Goal: Transaction & Acquisition: Purchase product/service

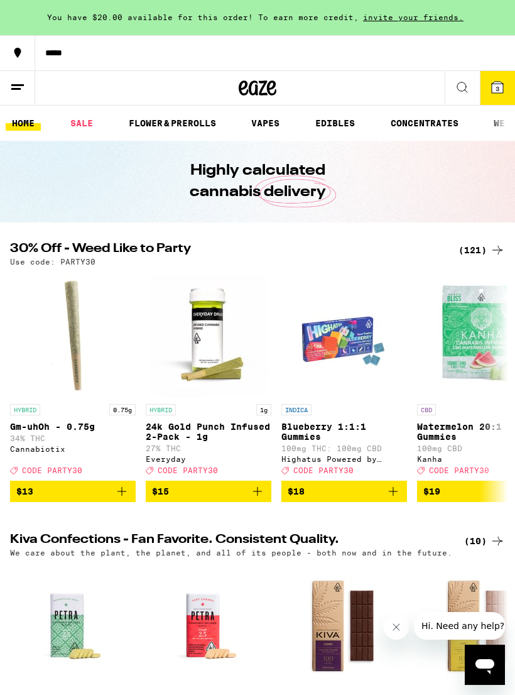
click at [497, 85] on span "3" at bounding box center [498, 89] width 4 height 8
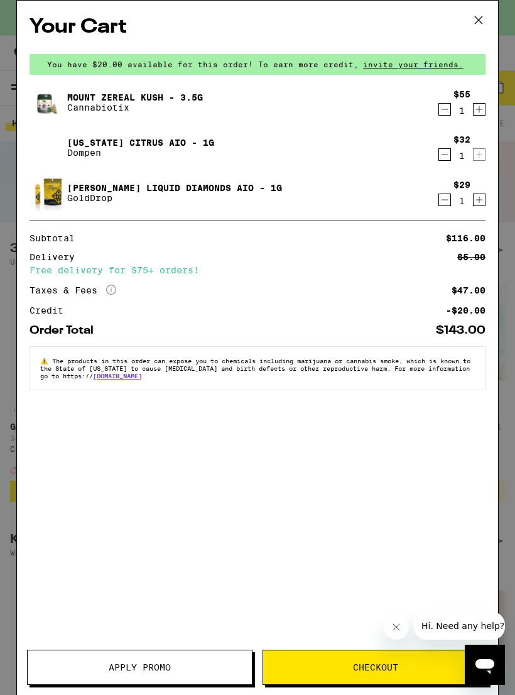
click at [447, 114] on icon "Decrement" at bounding box center [444, 109] width 11 height 15
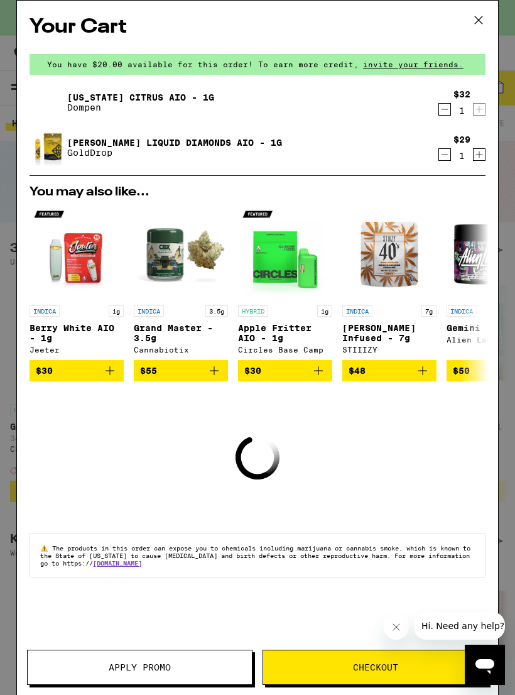
click at [448, 111] on icon "Decrement" at bounding box center [444, 109] width 11 height 15
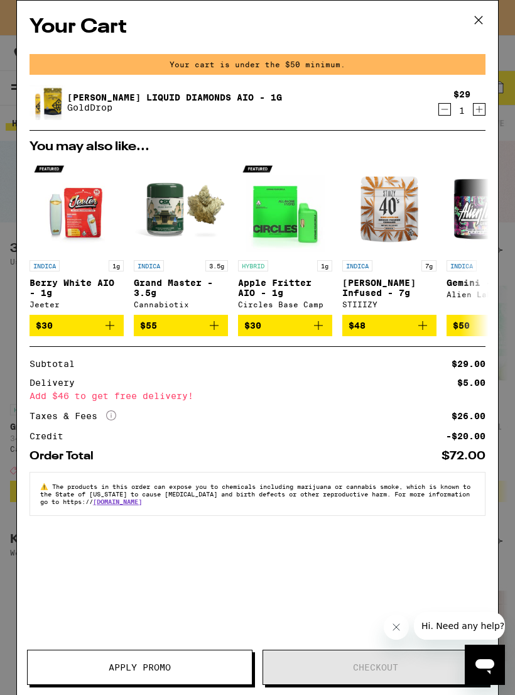
click at [447, 115] on icon "Decrement" at bounding box center [444, 109] width 11 height 15
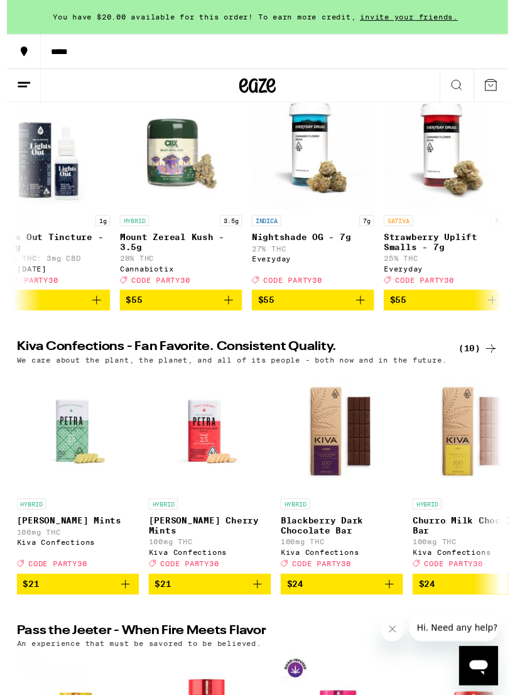
scroll to position [0, 14825]
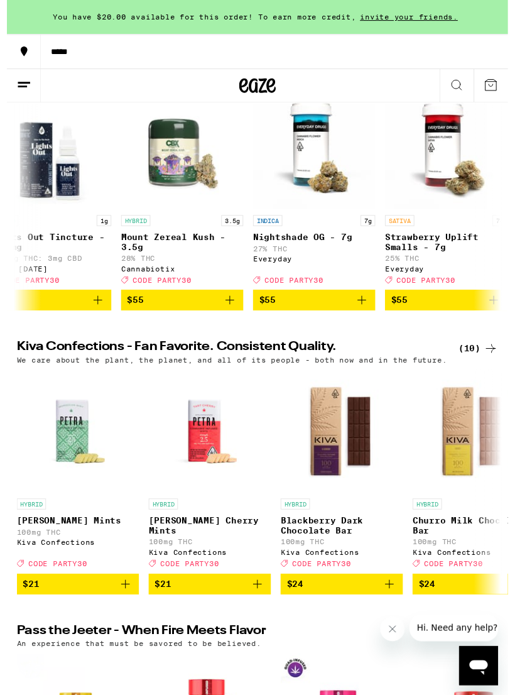
click at [230, 316] on icon "Add to bag" at bounding box center [229, 308] width 15 height 15
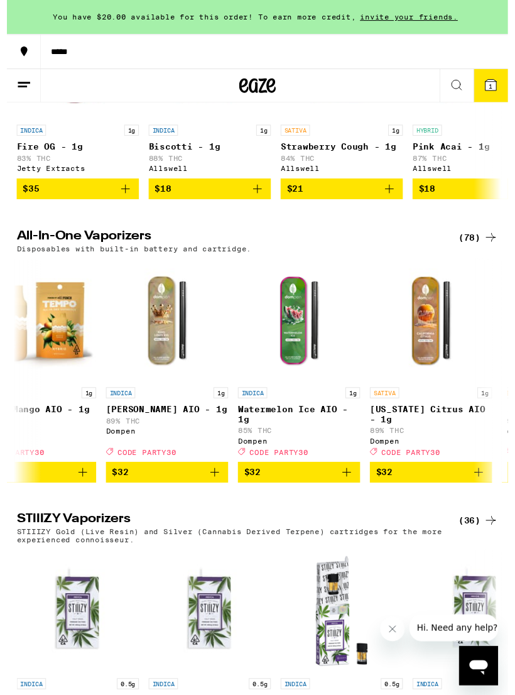
scroll to position [0, 4930]
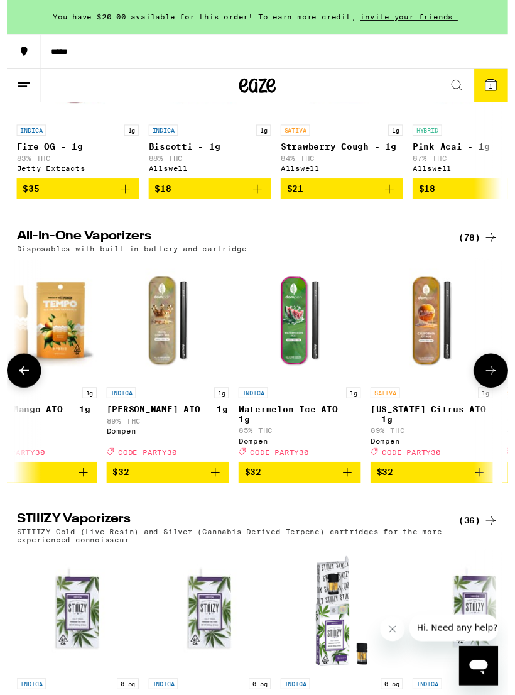
click at [155, 425] on p "[PERSON_NAME] AIO - 1g" at bounding box center [165, 420] width 126 height 10
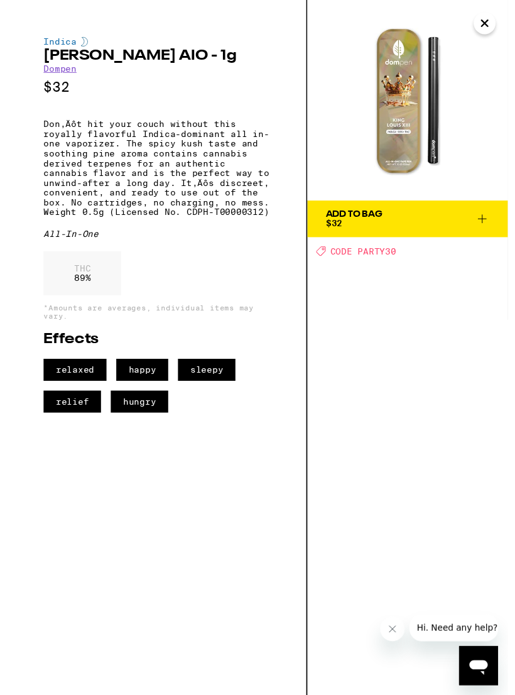
click at [495, 23] on icon "Close" at bounding box center [491, 23] width 15 height 19
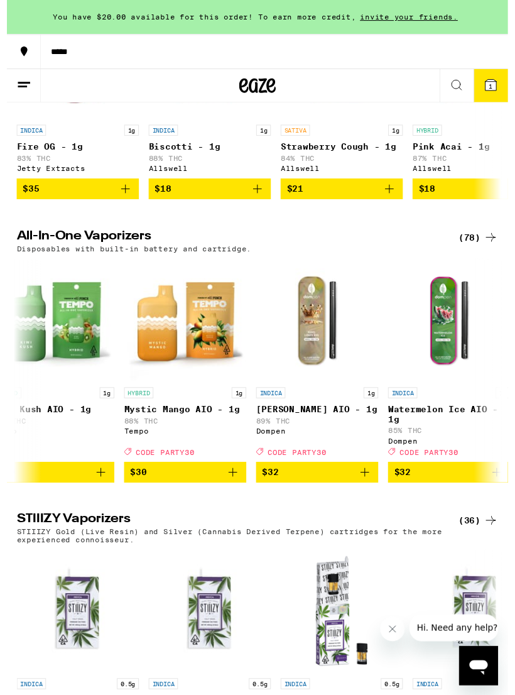
scroll to position [0, 4777]
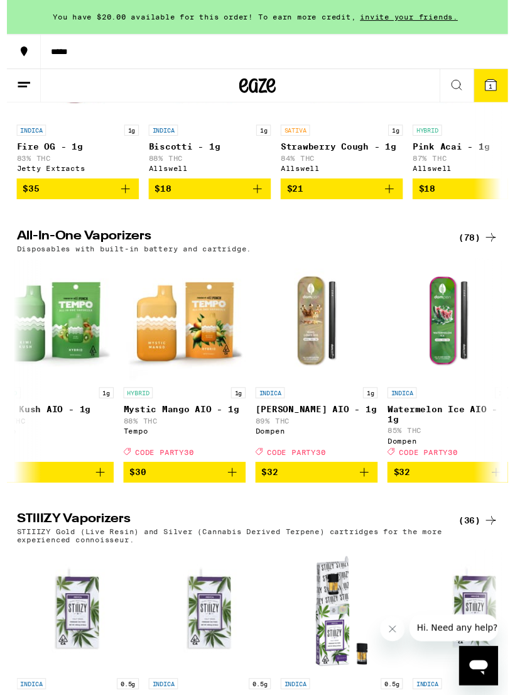
click at [364, 493] on icon "Add to bag" at bounding box center [367, 485] width 15 height 15
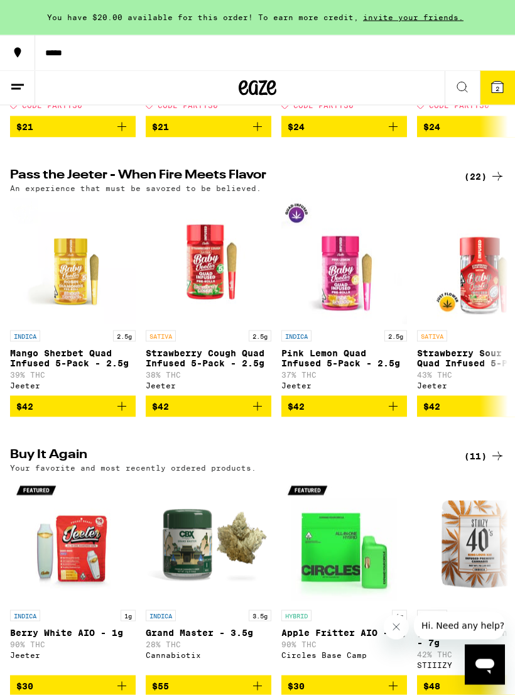
scroll to position [644, 0]
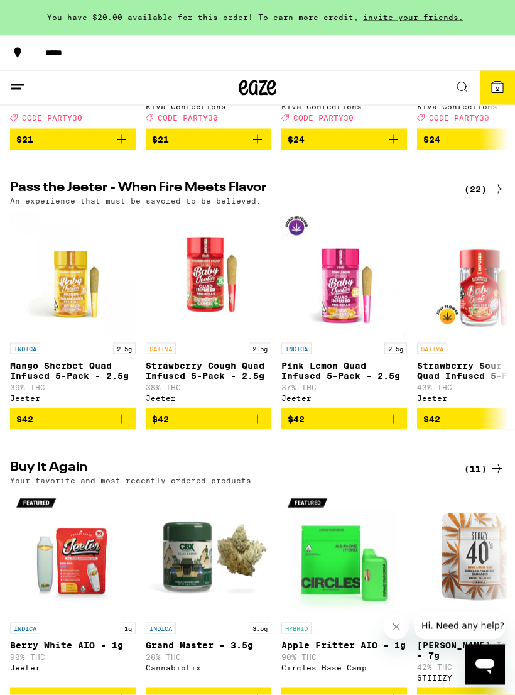
click at [496, 90] on span "2" at bounding box center [498, 89] width 4 height 8
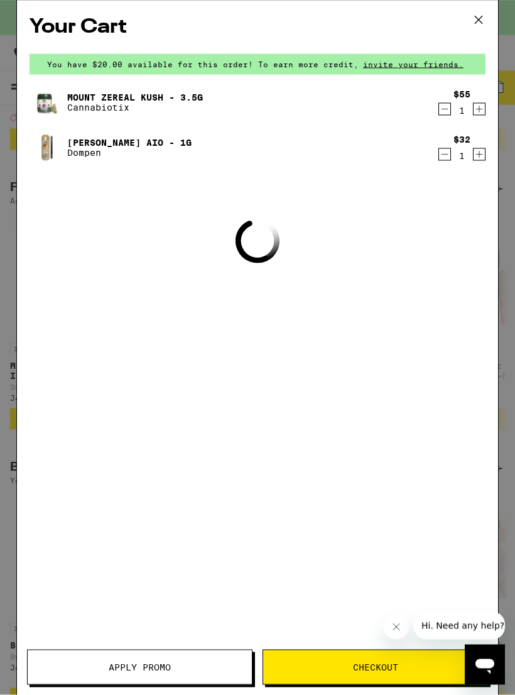
scroll to position [644, 0]
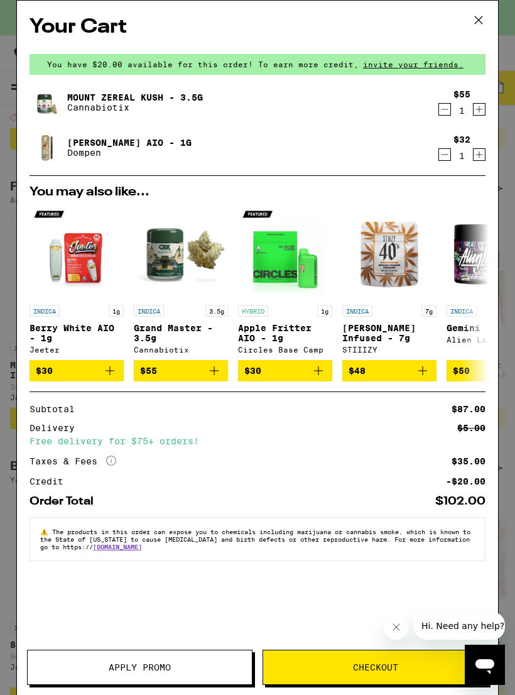
click at [154, 667] on span "Apply Promo" at bounding box center [140, 667] width 62 height 9
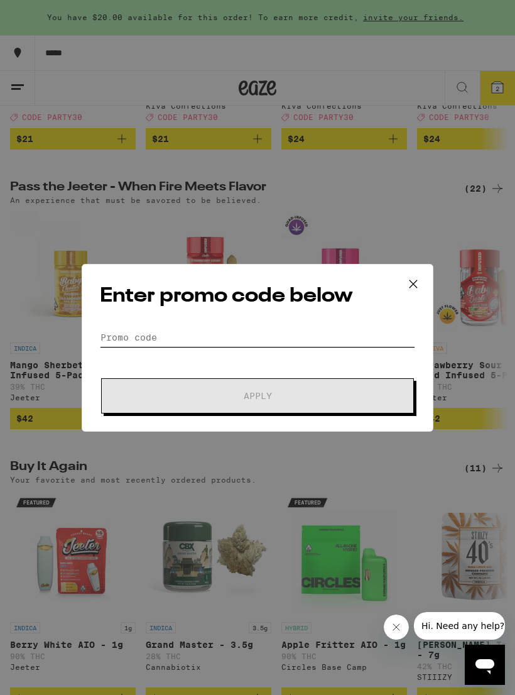
click at [121, 329] on input "Promo Code" at bounding box center [257, 337] width 315 height 19
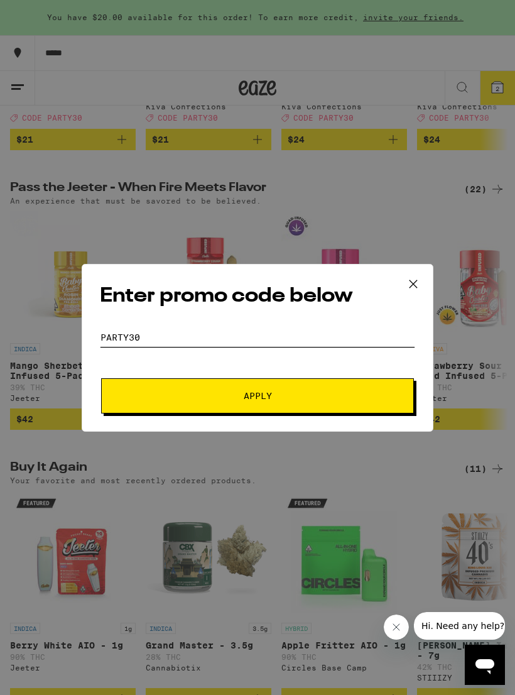
type input "Party30"
click at [157, 396] on span "Apply" at bounding box center [258, 396] width 226 height 9
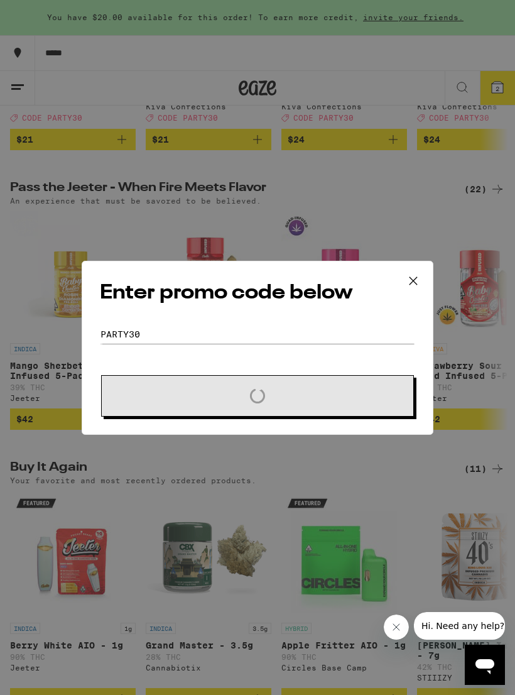
scroll to position [644, 0]
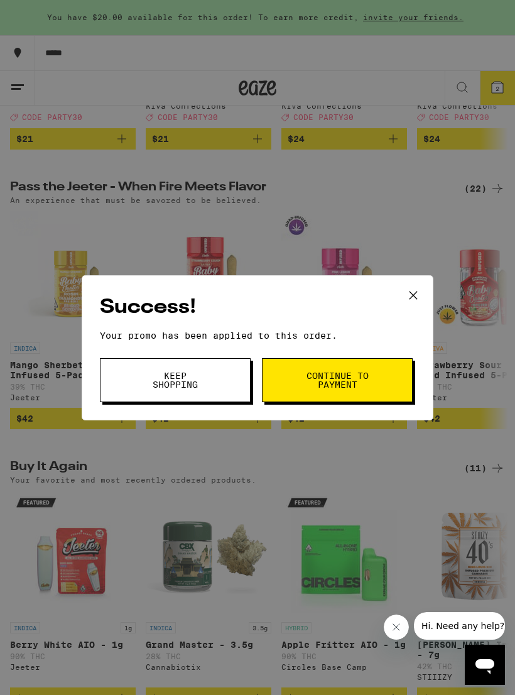
click at [309, 378] on span "Continue to payment" at bounding box center [337, 380] width 64 height 18
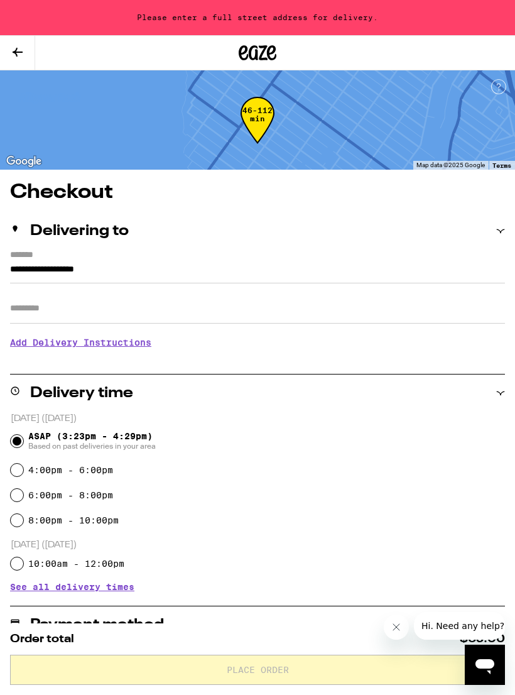
click at [5, 265] on div "**********" at bounding box center [257, 676] width 515 height 989
click at [10, 272] on input "**********" at bounding box center [257, 272] width 495 height 21
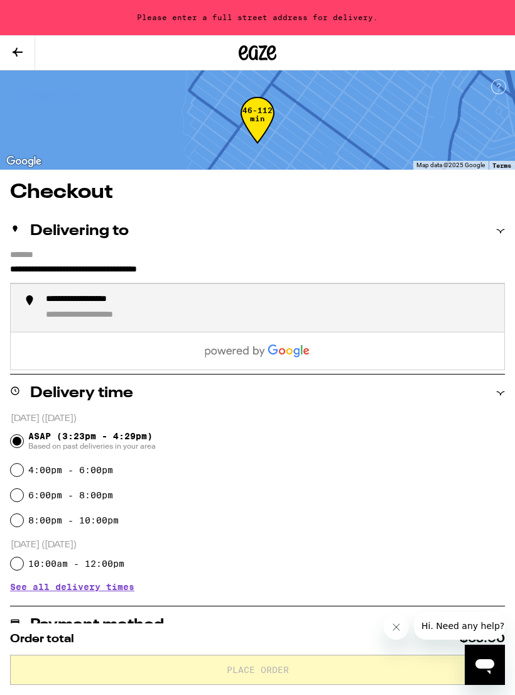
click at [69, 306] on div "**********" at bounding box center [100, 300] width 108 height 12
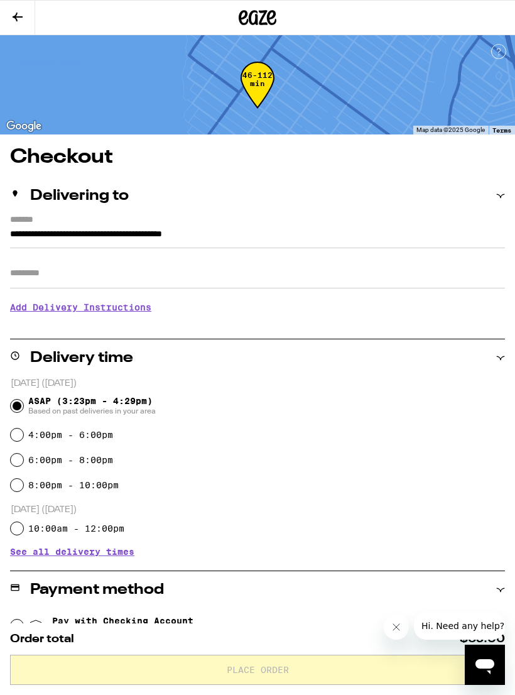
type input "**********"
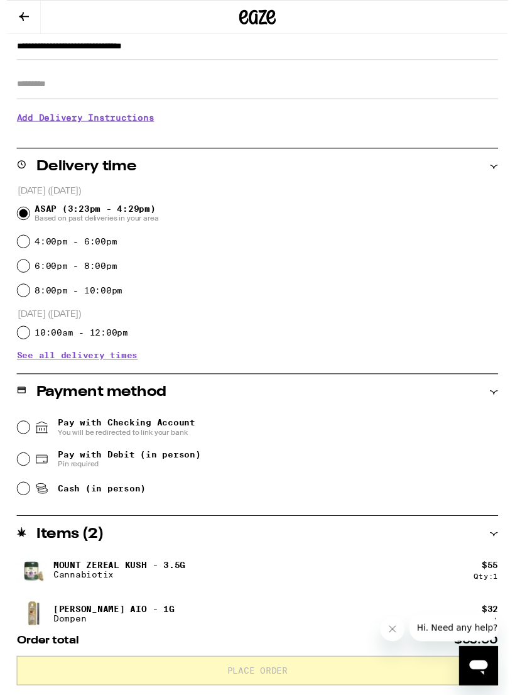
scroll to position [186, 0]
click at [22, 505] on input "Cash (in person)" at bounding box center [17, 502] width 13 height 13
radio input "true"
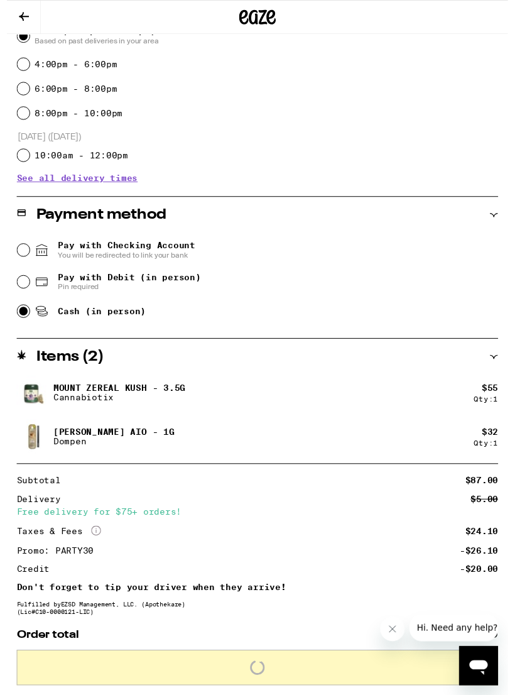
scroll to position [368, 0]
click at [387, 630] on button "Close message from company" at bounding box center [392, 629] width 25 height 25
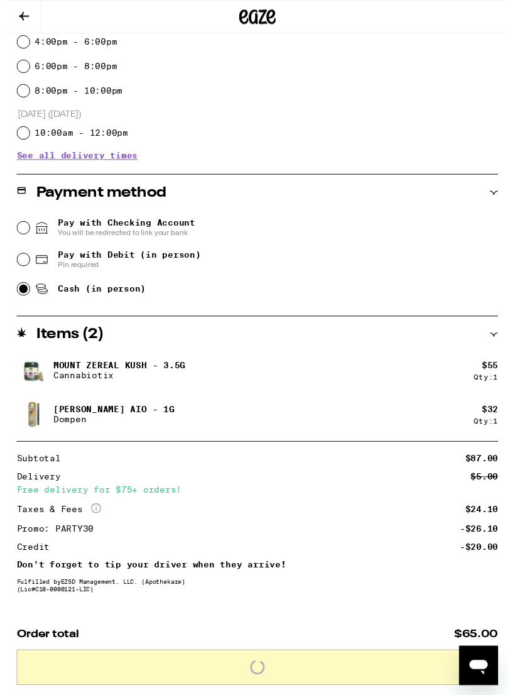
scroll to position [429, 0]
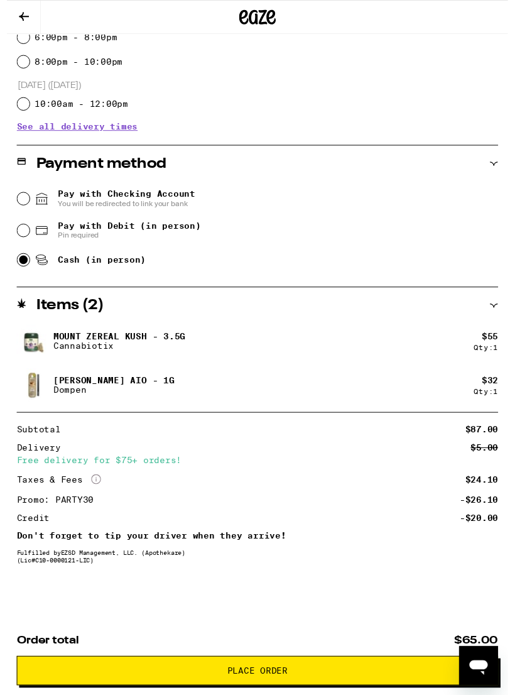
click at [16, 13] on icon at bounding box center [18, 17] width 10 height 9
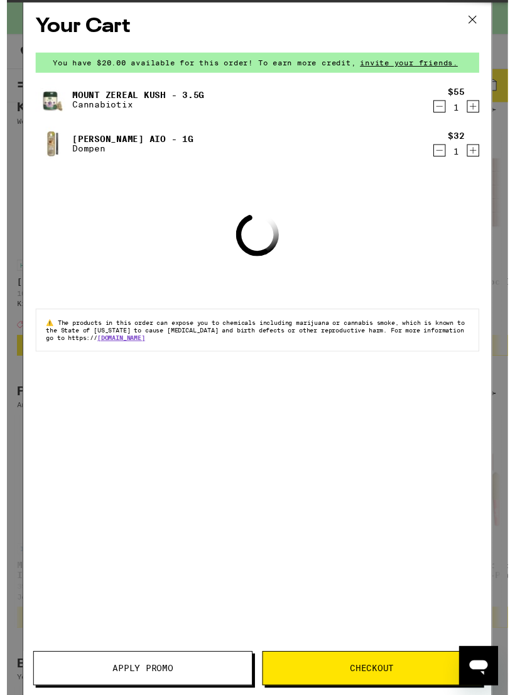
click at [481, 25] on icon at bounding box center [478, 20] width 19 height 19
